Goal: Transaction & Acquisition: Purchase product/service

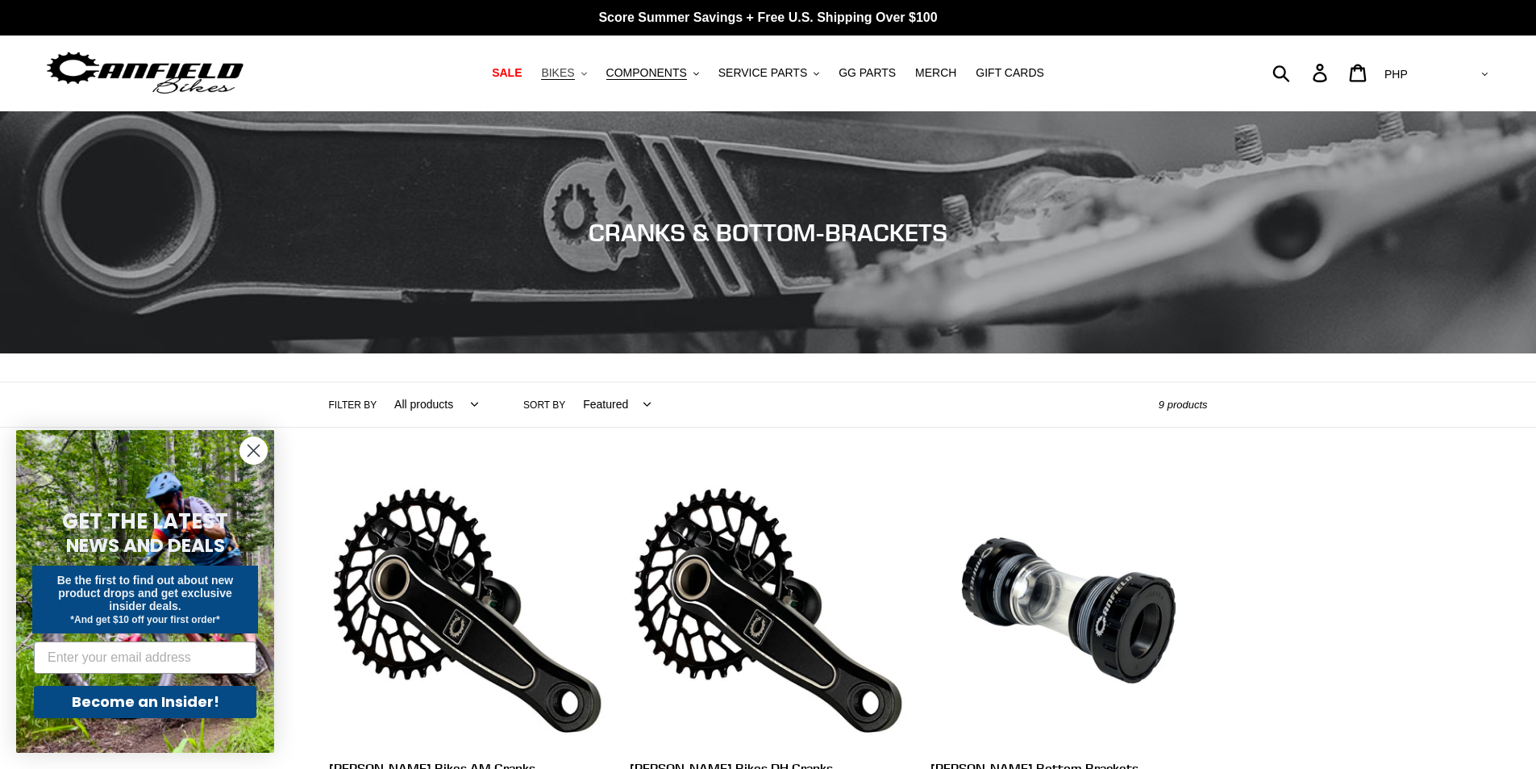
click at [574, 74] on span "BIKES" at bounding box center [557, 73] width 33 height 14
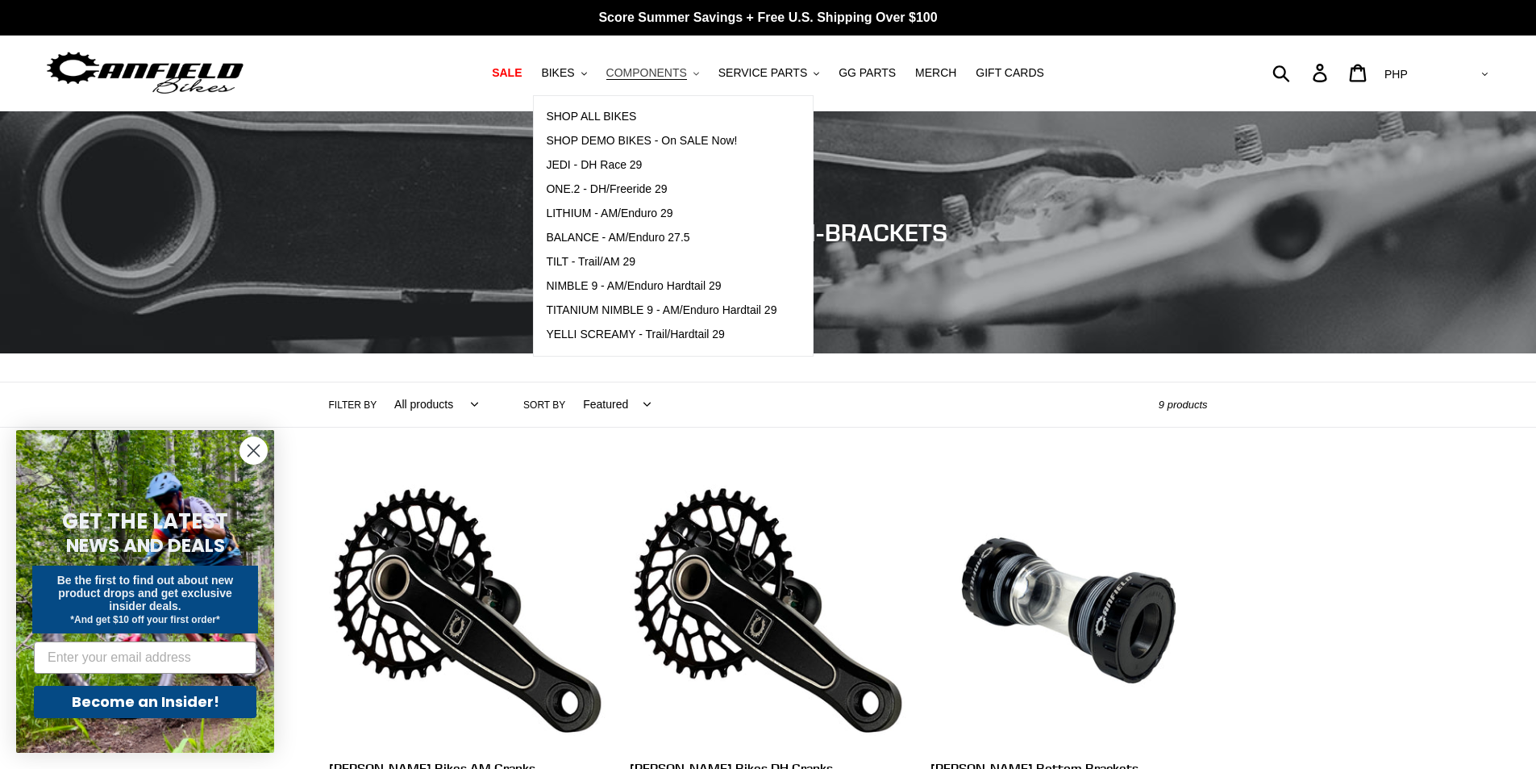
click at [687, 69] on span "COMPONENTS" at bounding box center [647, 73] width 81 height 14
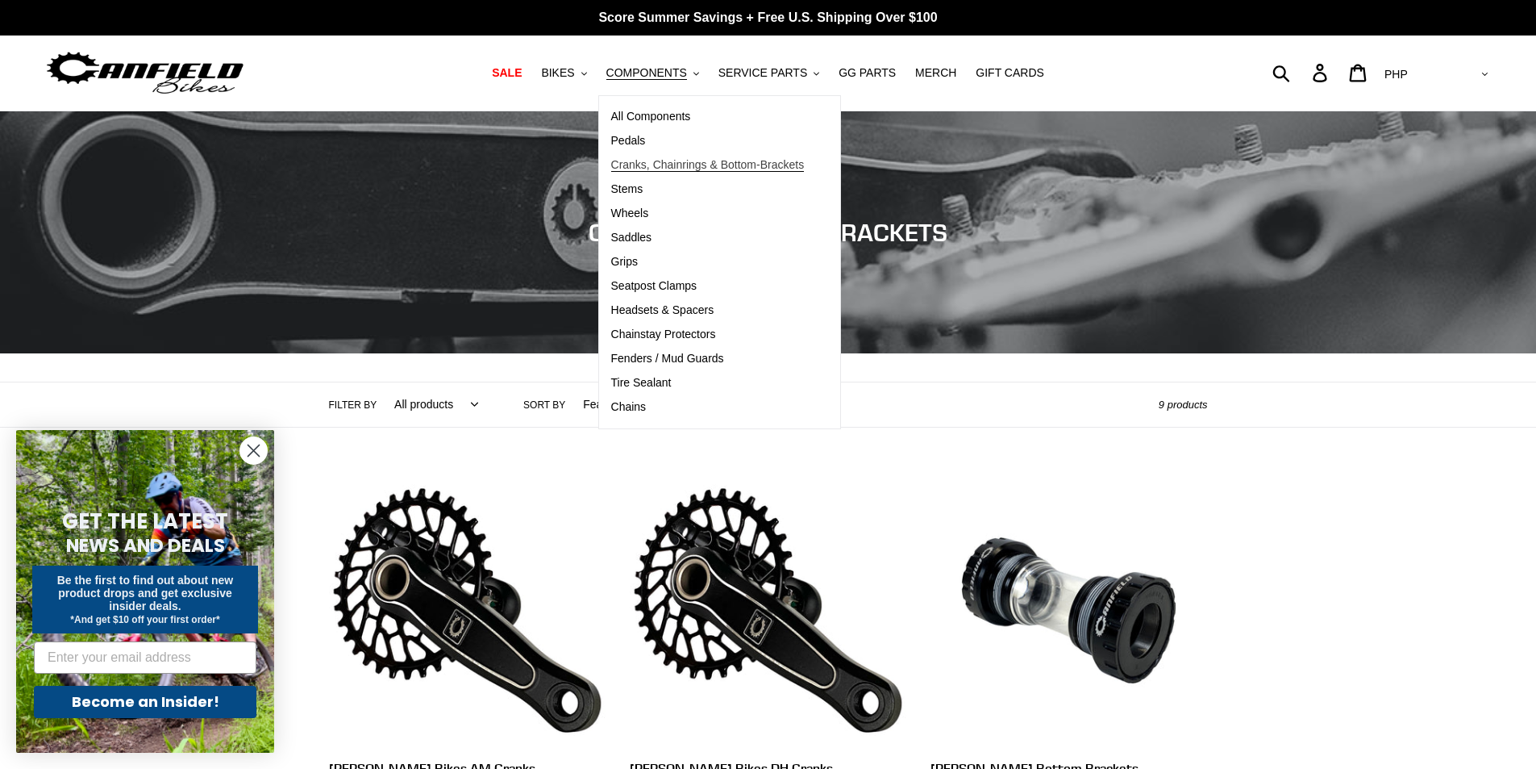
click at [652, 169] on span "Cranks, Chainrings & Bottom-Brackets" at bounding box center [708, 165] width 194 height 14
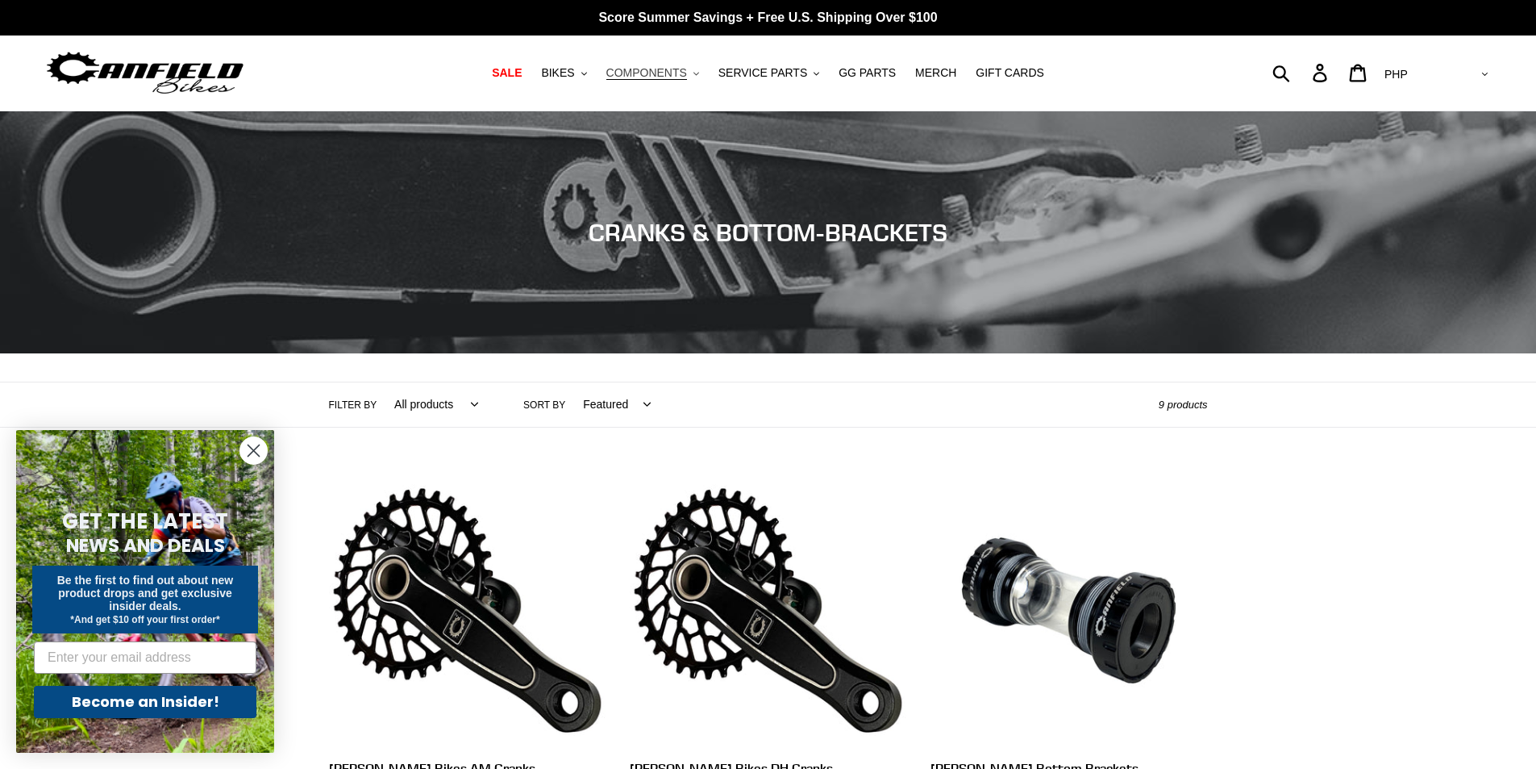
click at [705, 69] on button "COMPONENTS .cls-1{fill:#231f20}" at bounding box center [652, 73] width 109 height 22
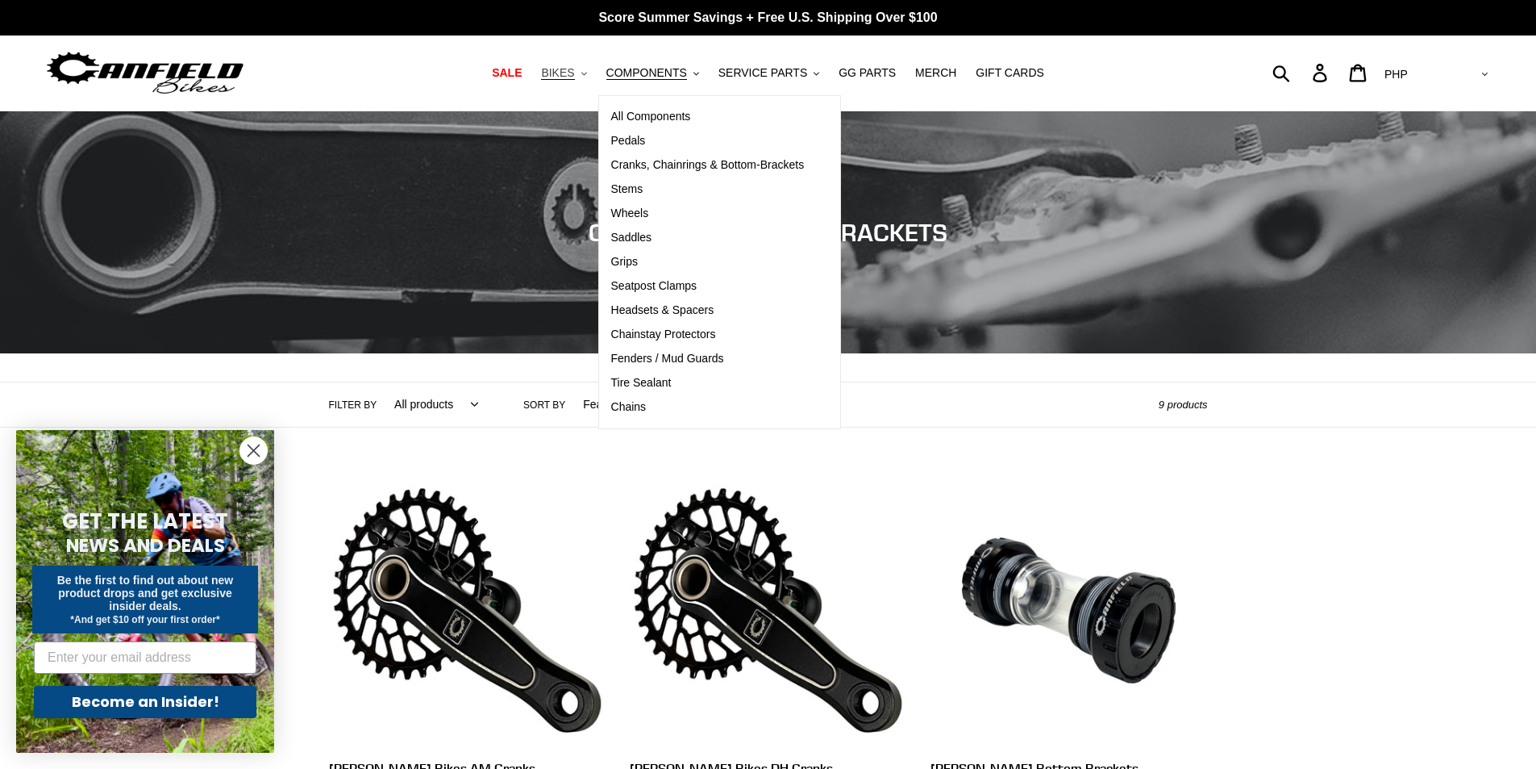
click at [574, 76] on span "BIKES" at bounding box center [557, 73] width 33 height 14
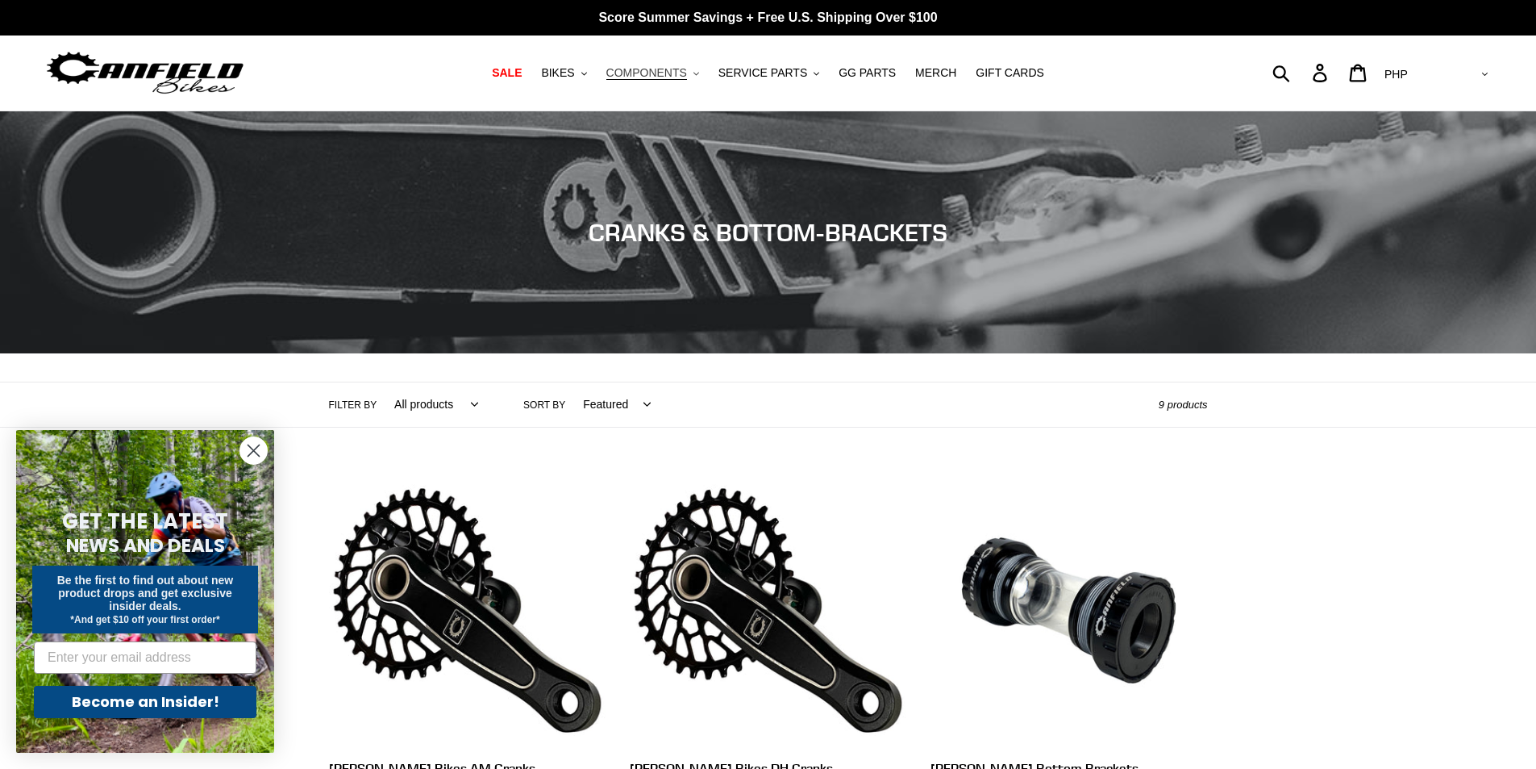
click at [682, 73] on span "COMPONENTS" at bounding box center [647, 73] width 81 height 14
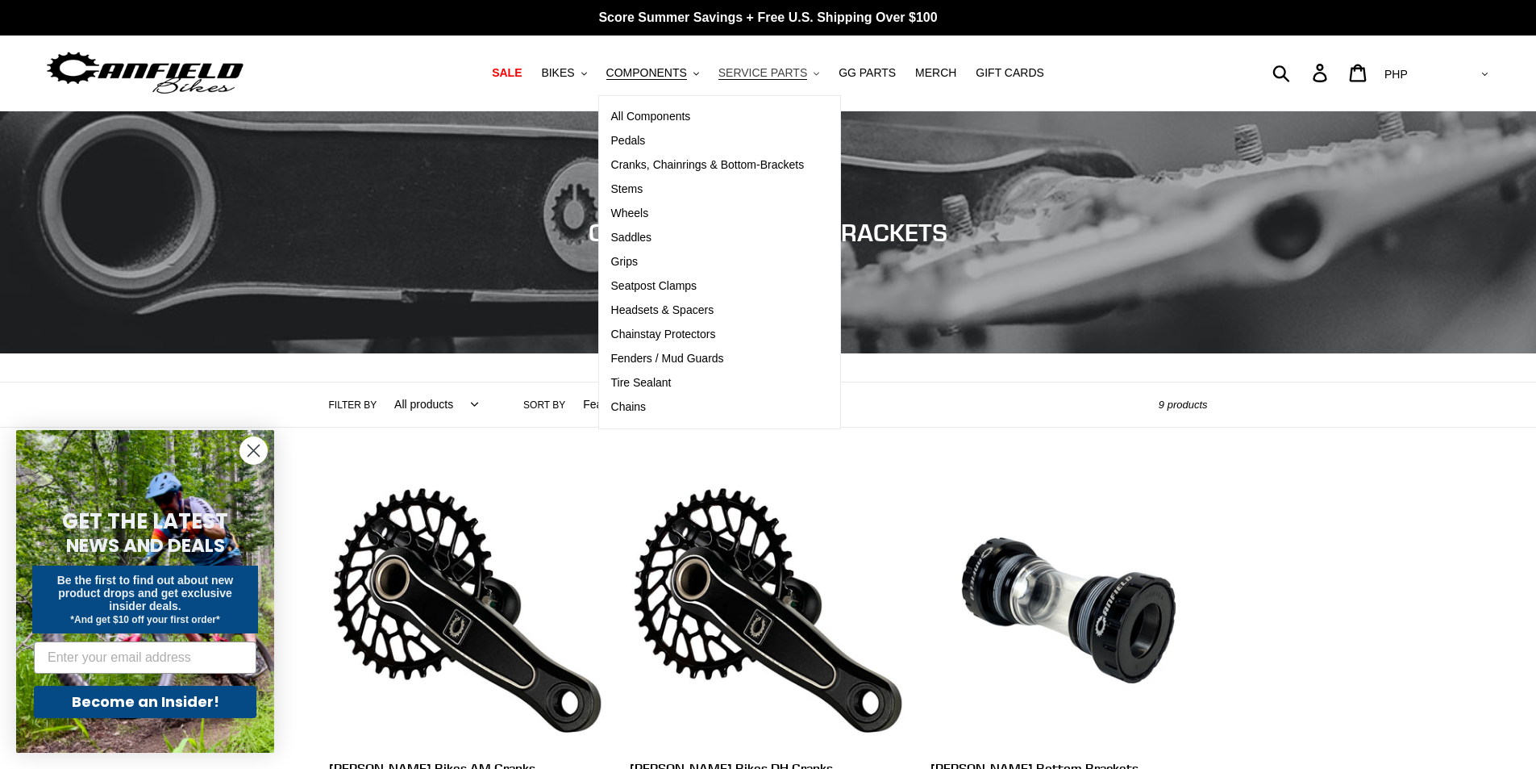
click at [786, 71] on span "SERVICE PARTS" at bounding box center [763, 73] width 89 height 14
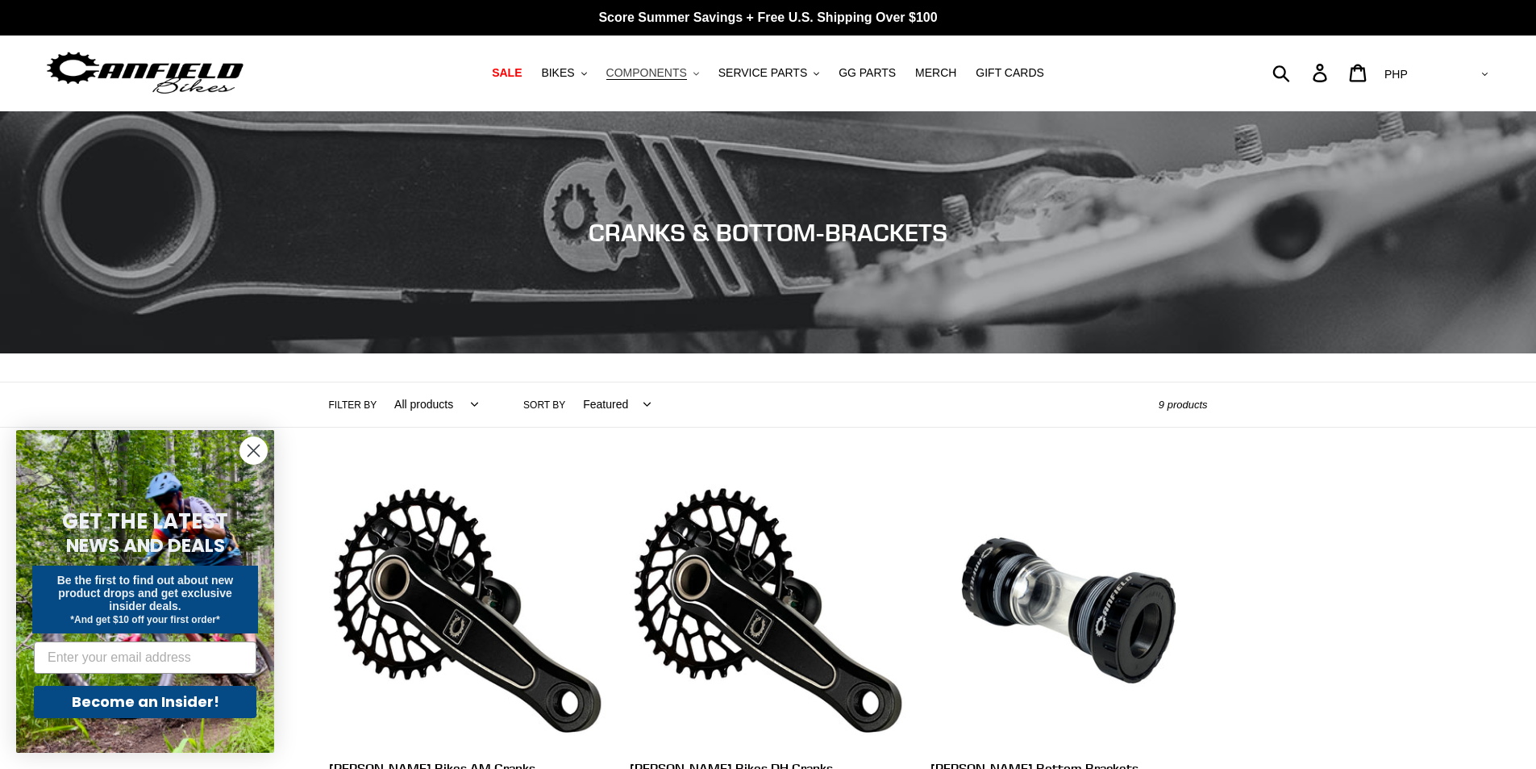
click at [680, 73] on span "COMPONENTS" at bounding box center [647, 73] width 81 height 14
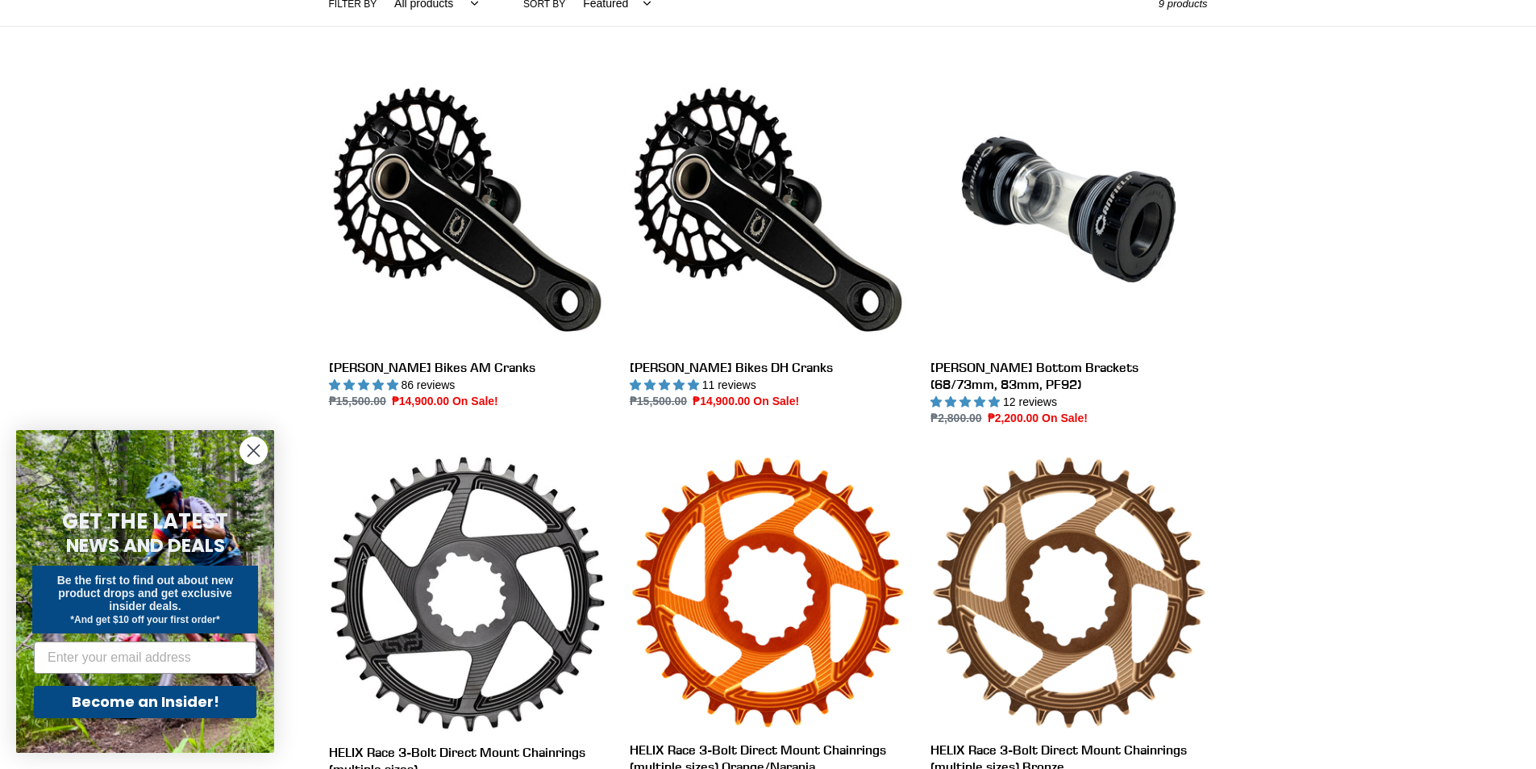
scroll to position [403, 0]
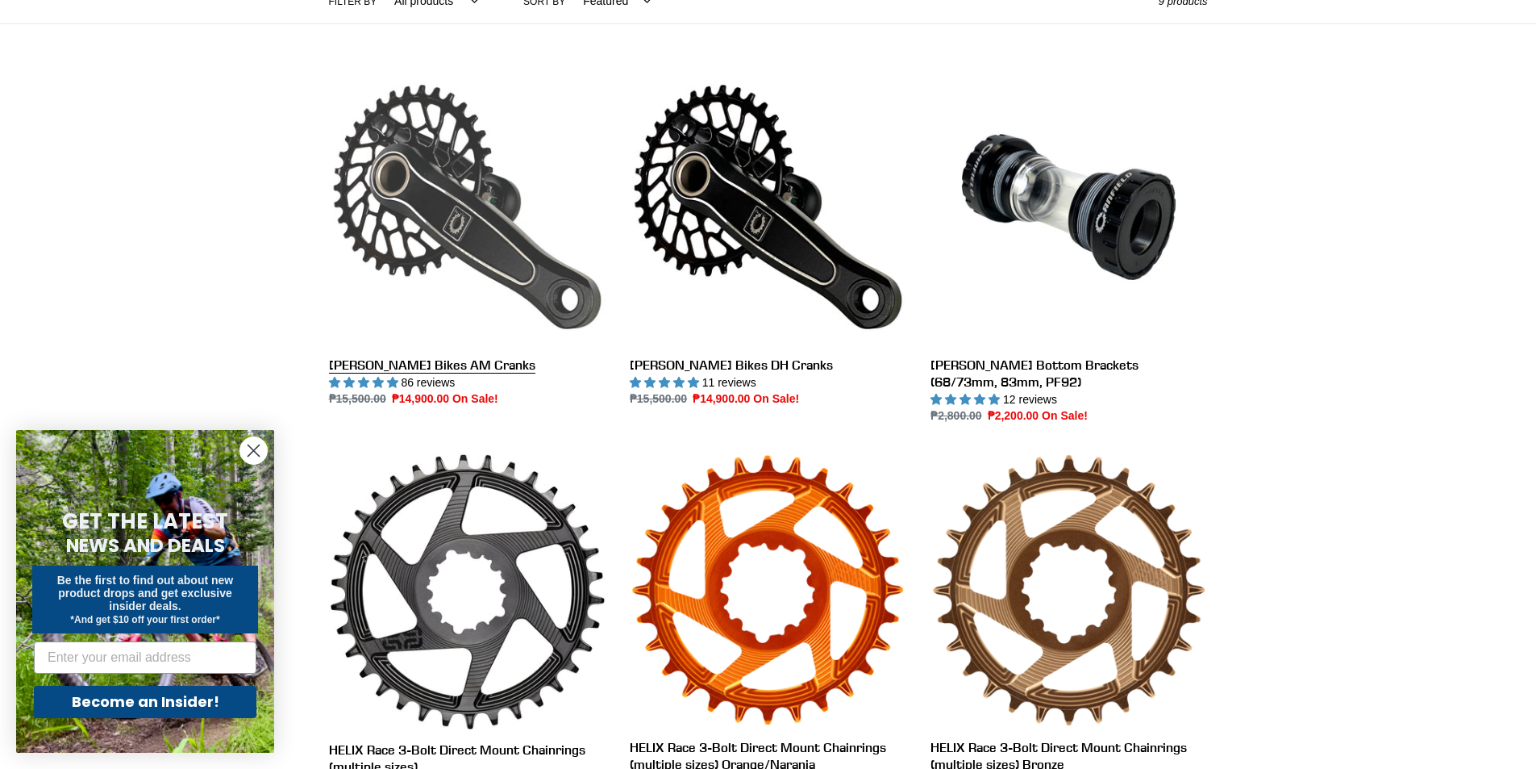
click at [501, 211] on link "[PERSON_NAME] Bikes AM Cranks" at bounding box center [467, 239] width 277 height 340
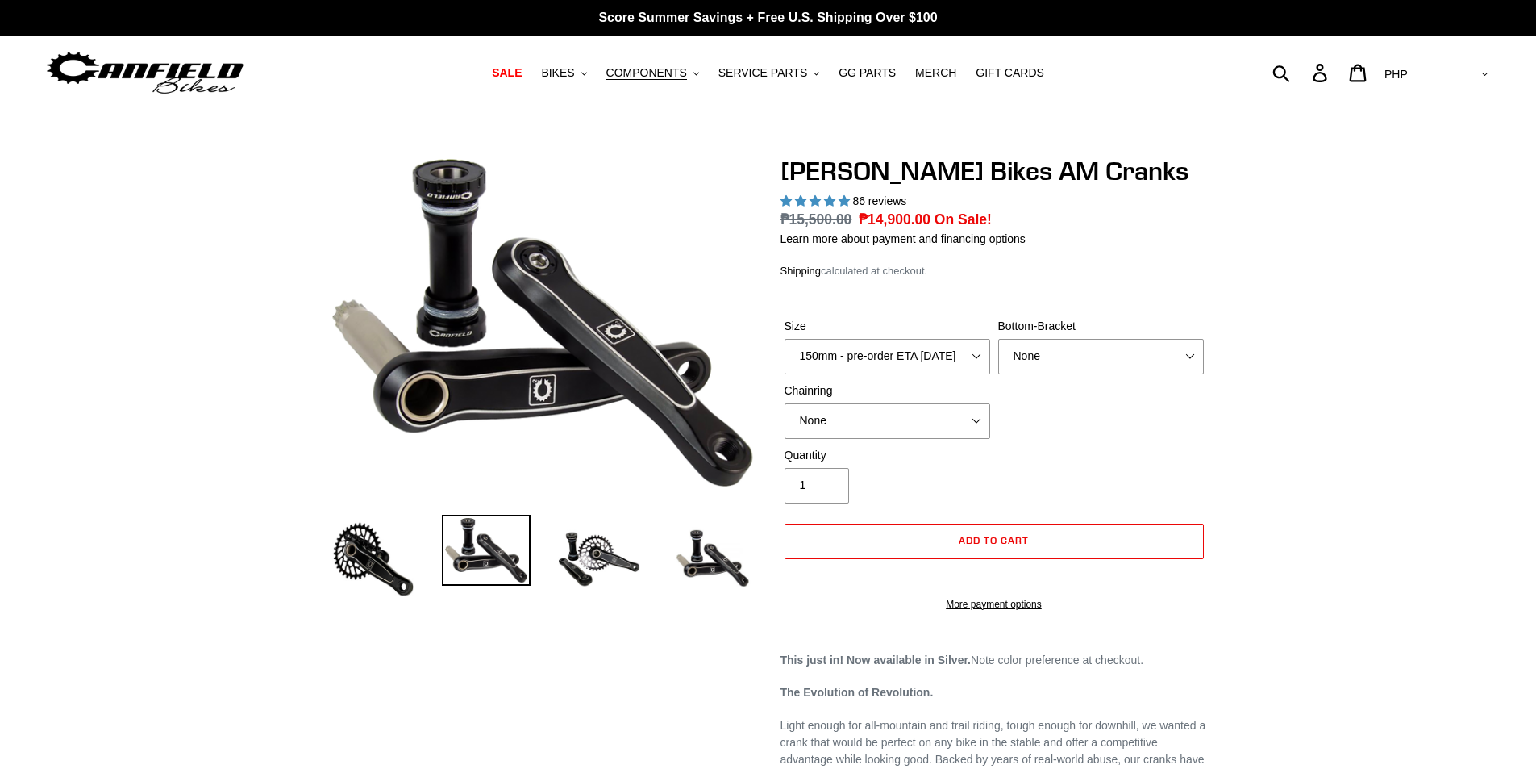
select select "highest-rating"
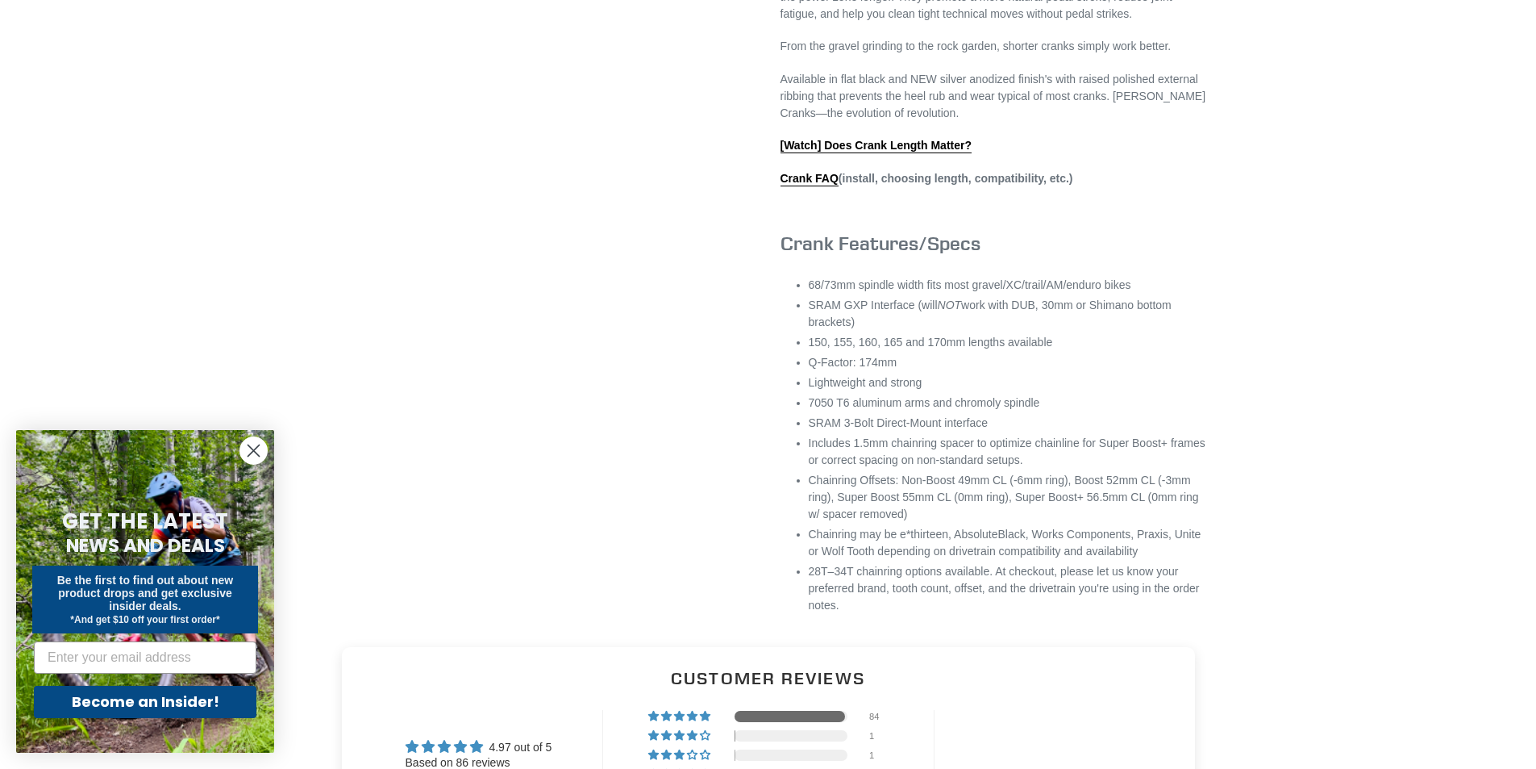
scroll to position [968, 0]
